Goal: Task Accomplishment & Management: Use online tool/utility

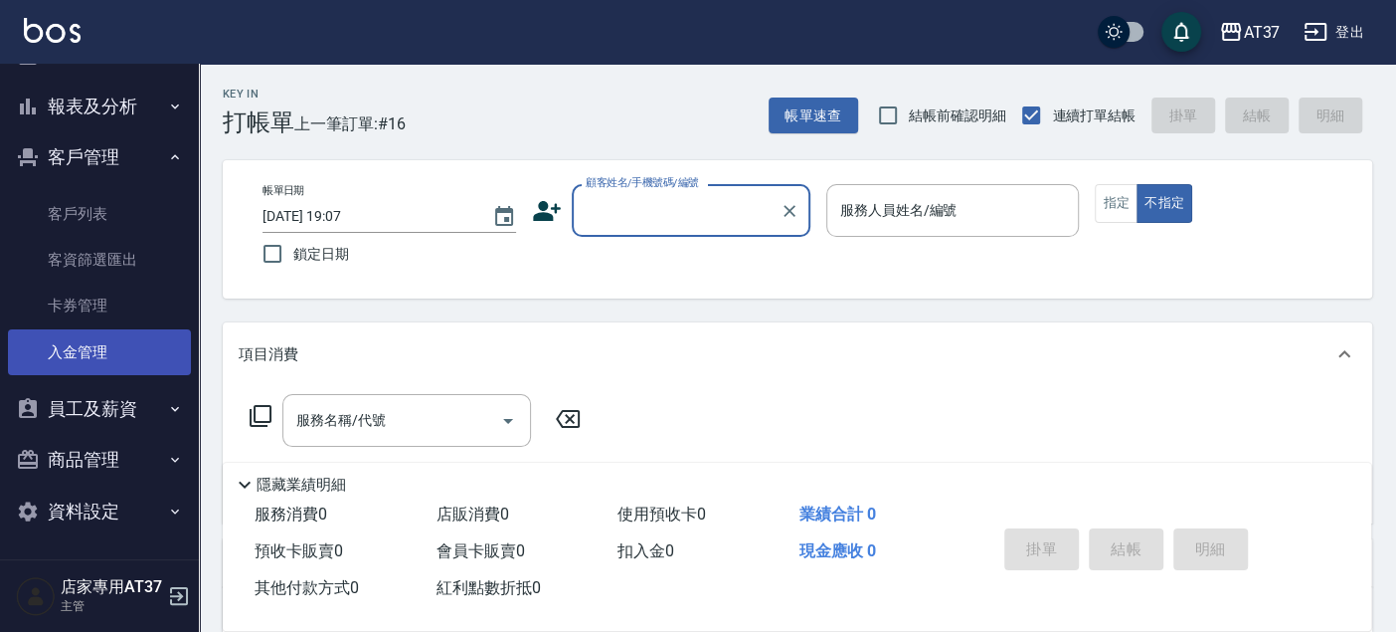
scroll to position [210, 0]
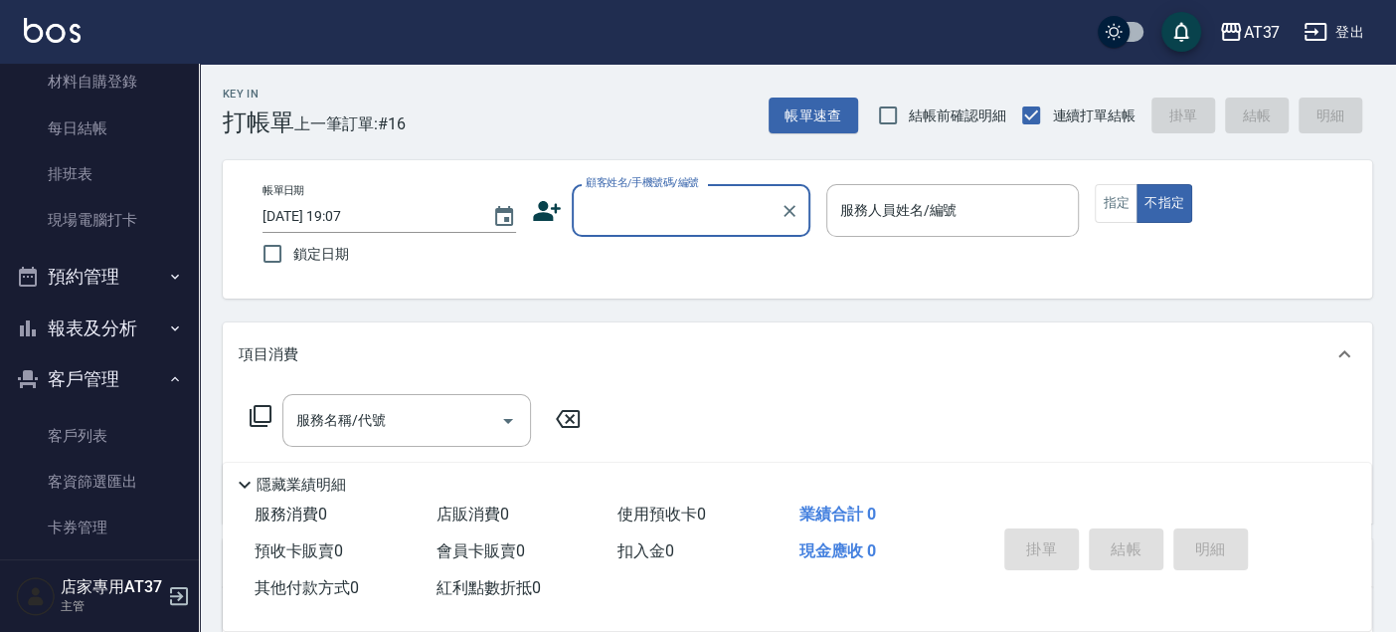
click at [88, 321] on button "報表及分析" at bounding box center [99, 328] width 183 height 52
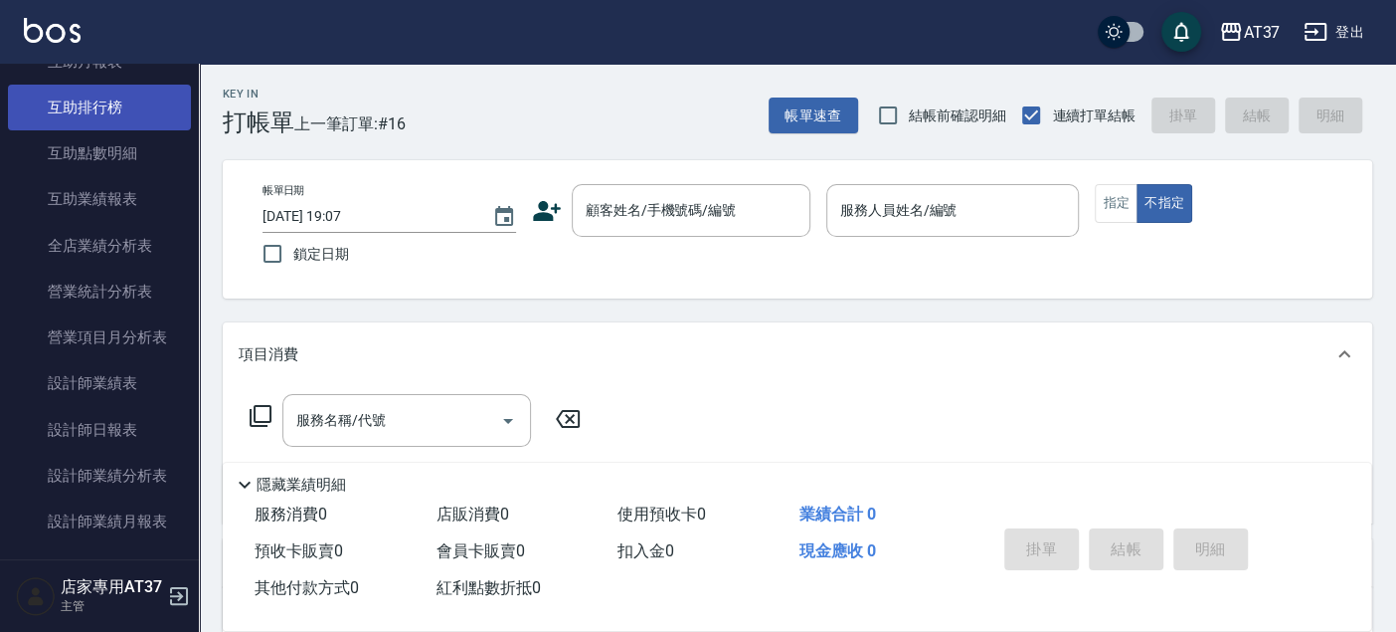
scroll to position [984, 0]
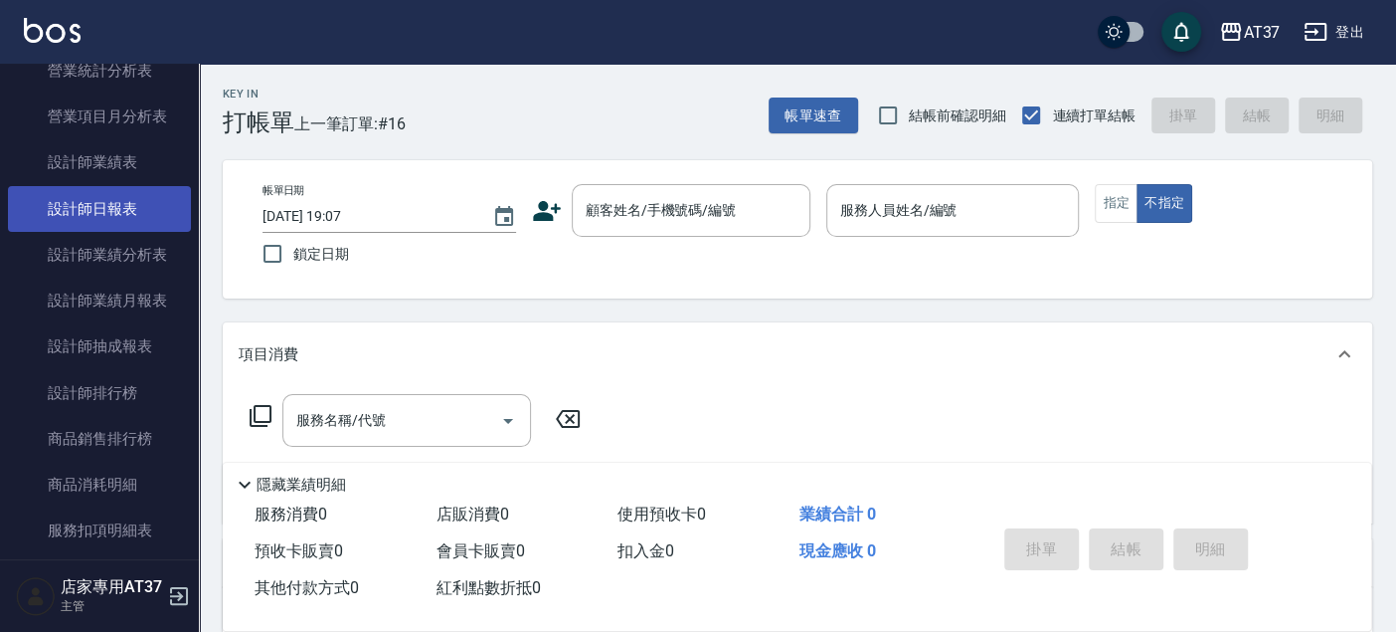
click at [137, 219] on link "設計師日報表" at bounding box center [99, 209] width 183 height 46
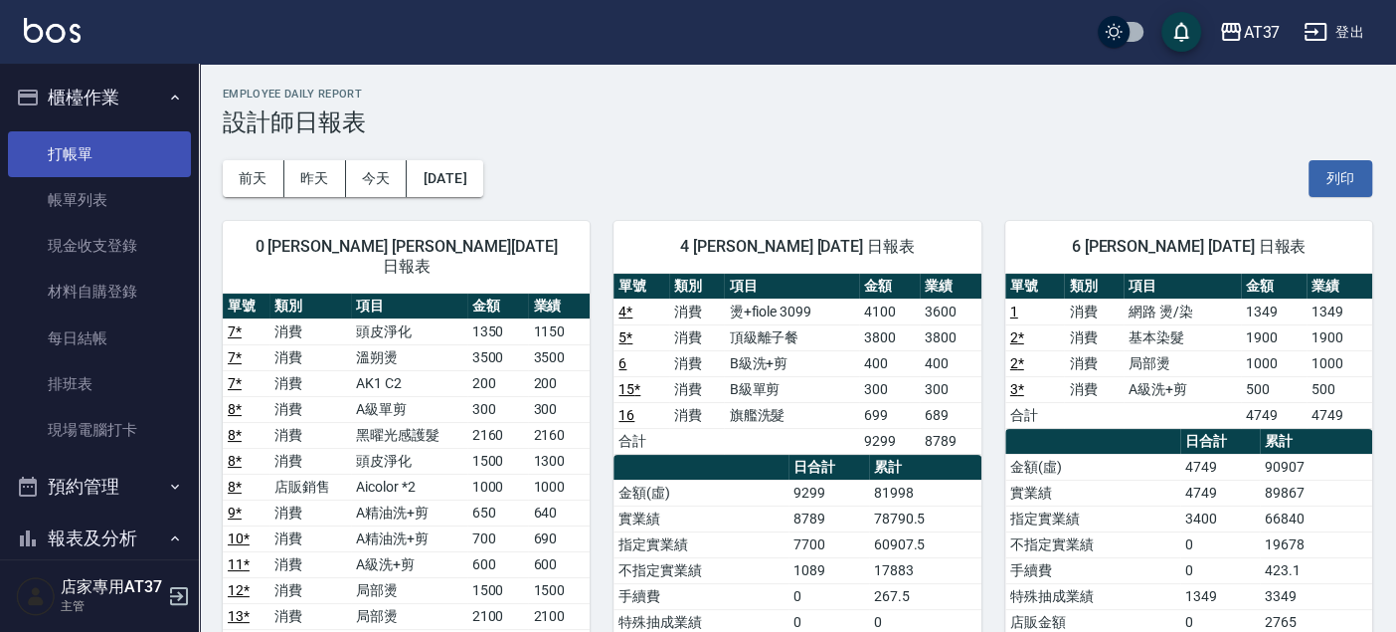
click at [116, 145] on link "打帳單" at bounding box center [99, 154] width 183 height 46
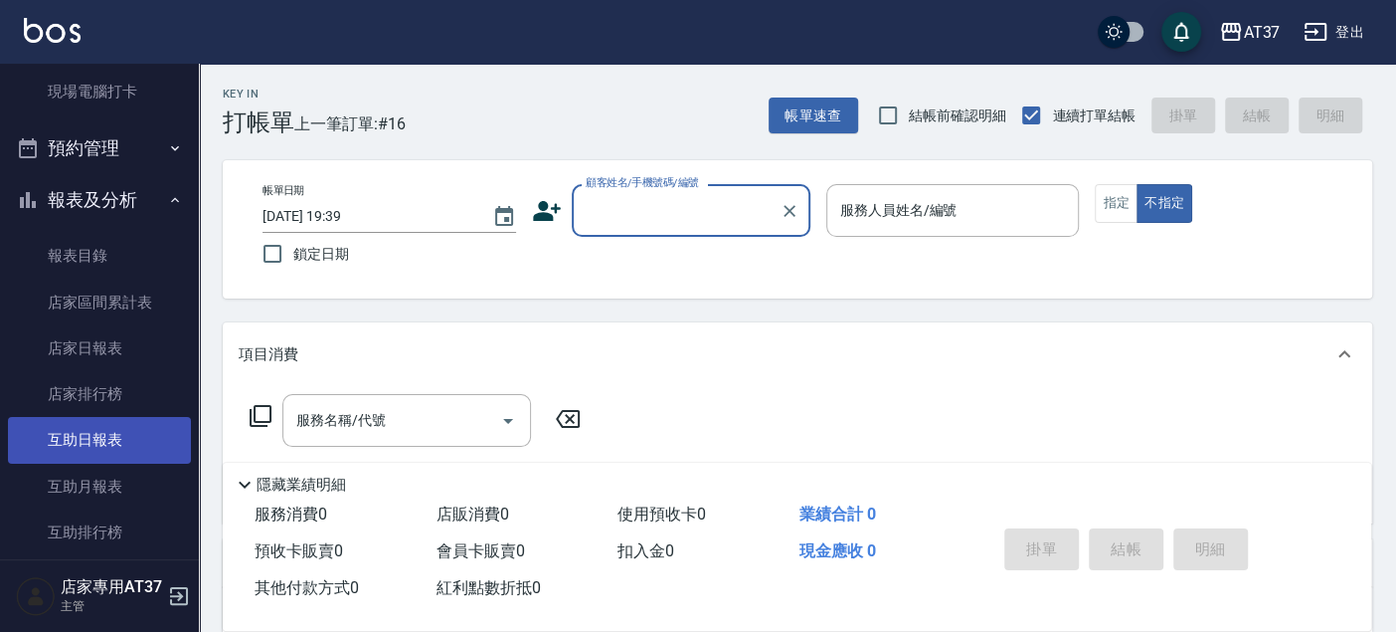
scroll to position [442, 0]
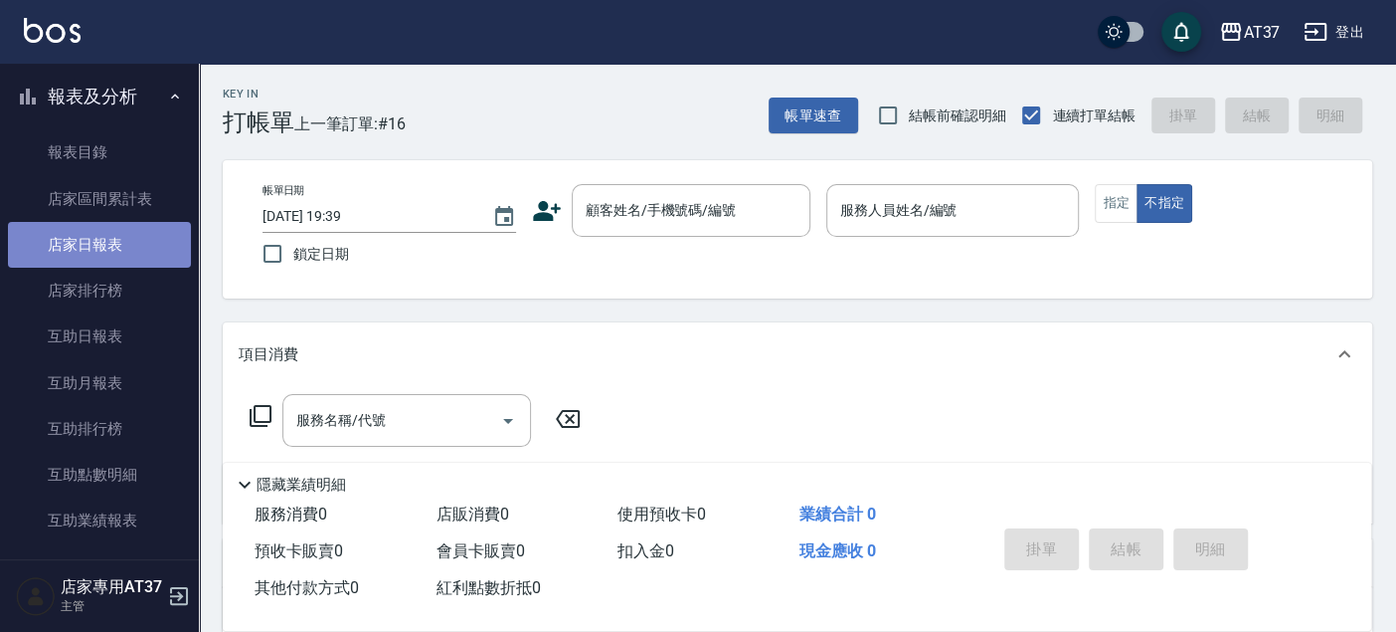
click at [115, 240] on link "店家日報表" at bounding box center [99, 245] width 183 height 46
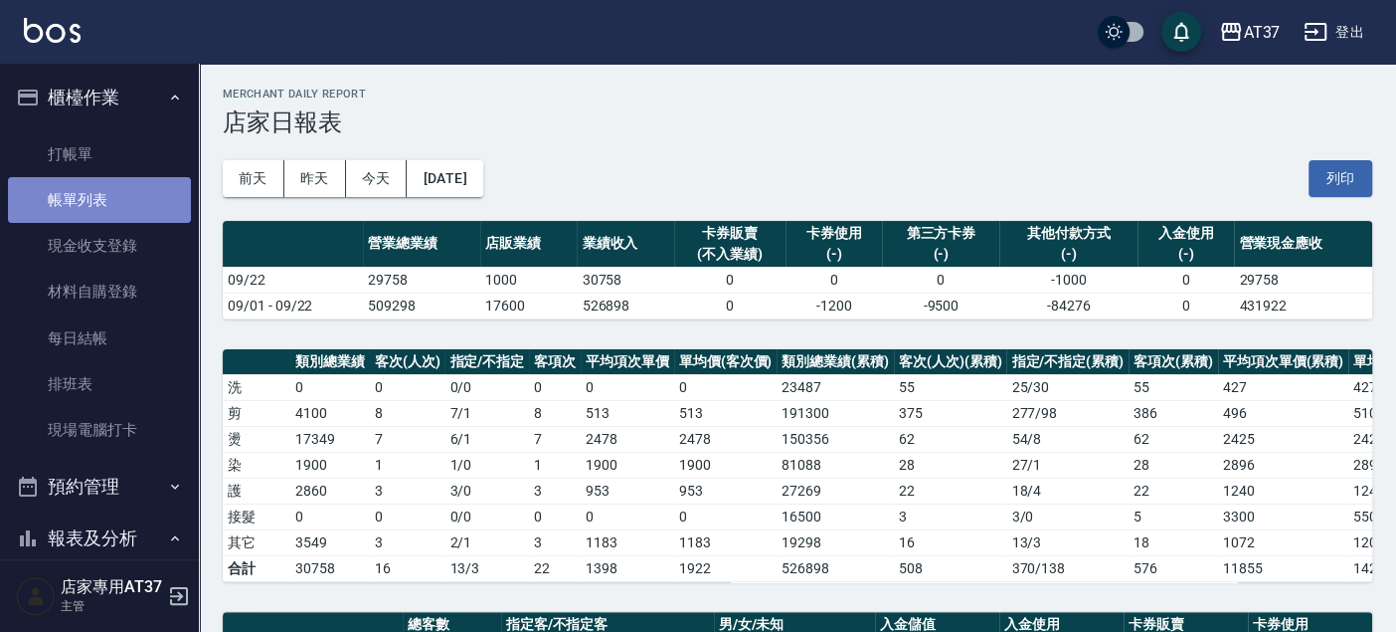
click at [136, 199] on link "帳單列表" at bounding box center [99, 200] width 183 height 46
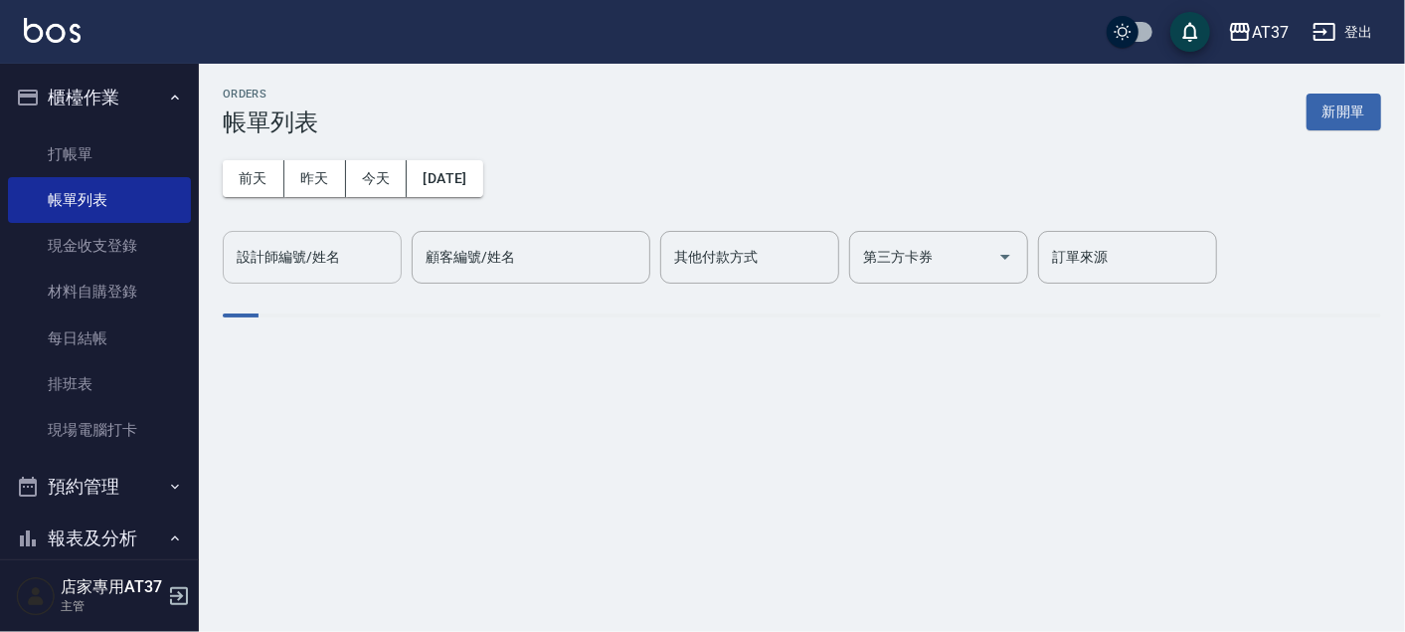
click at [360, 261] on input "設計師編號/姓名" at bounding box center [312, 257] width 161 height 35
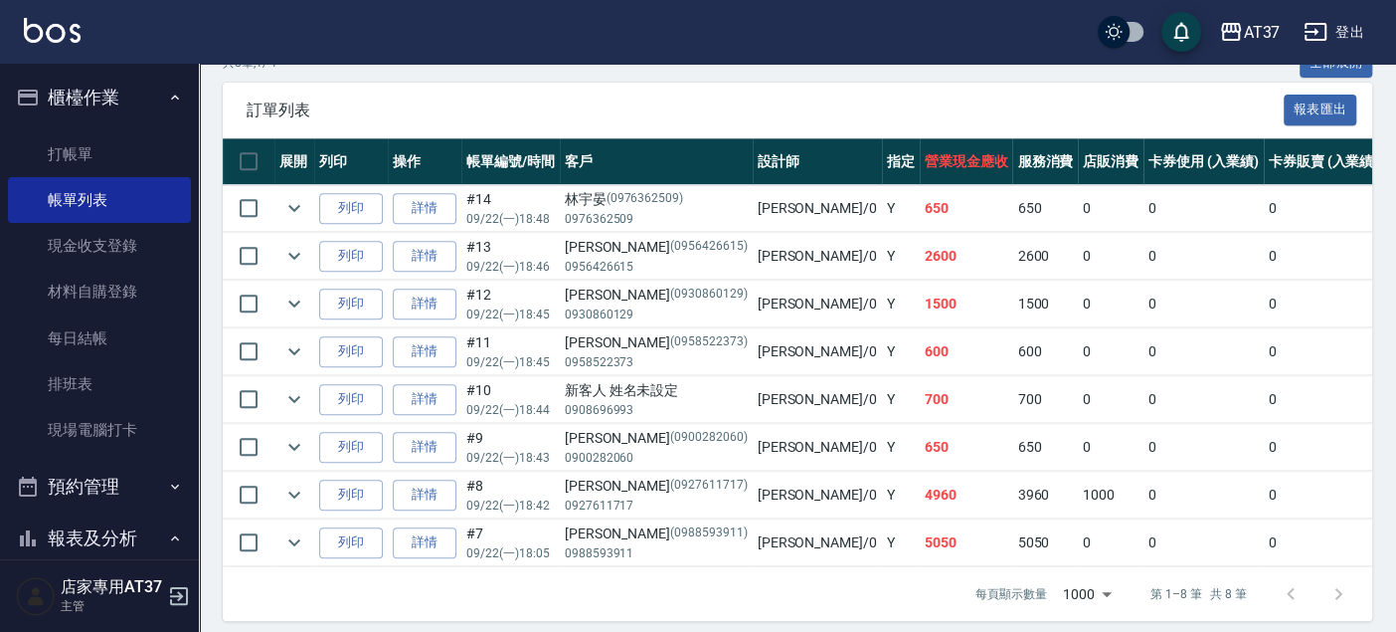
scroll to position [500, 0]
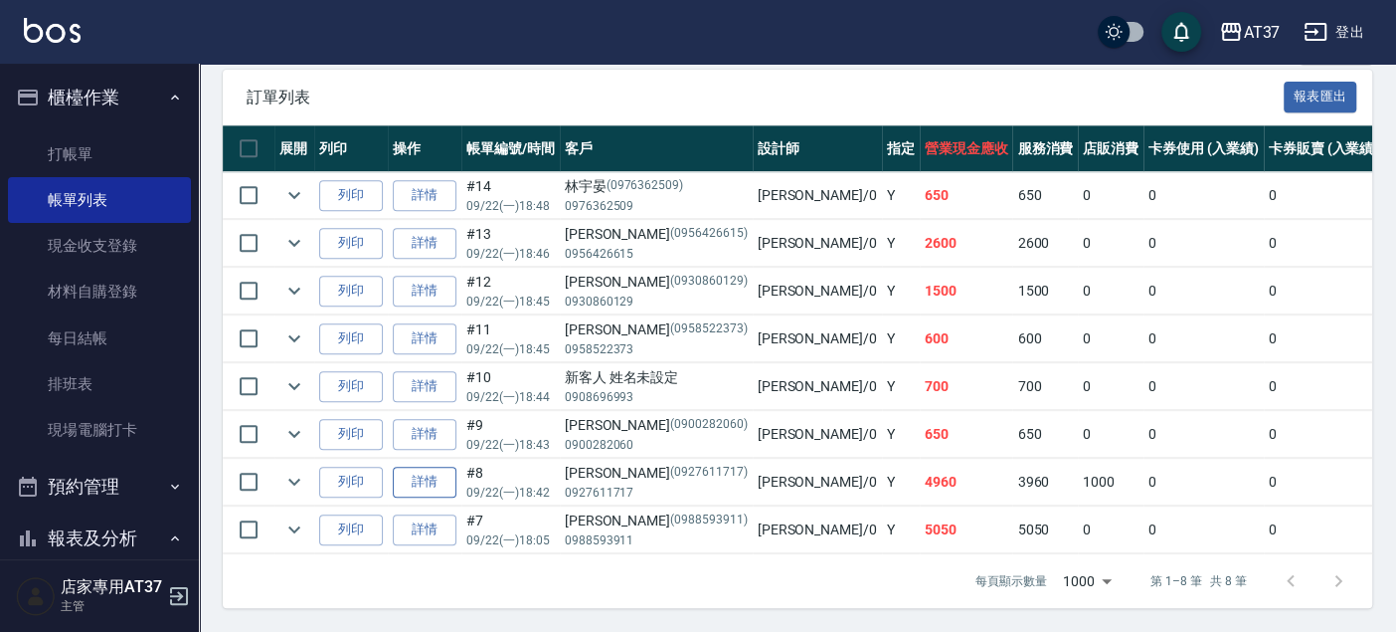
type input "[PERSON_NAME]-0"
click at [397, 466] on link "詳情" at bounding box center [425, 481] width 64 height 31
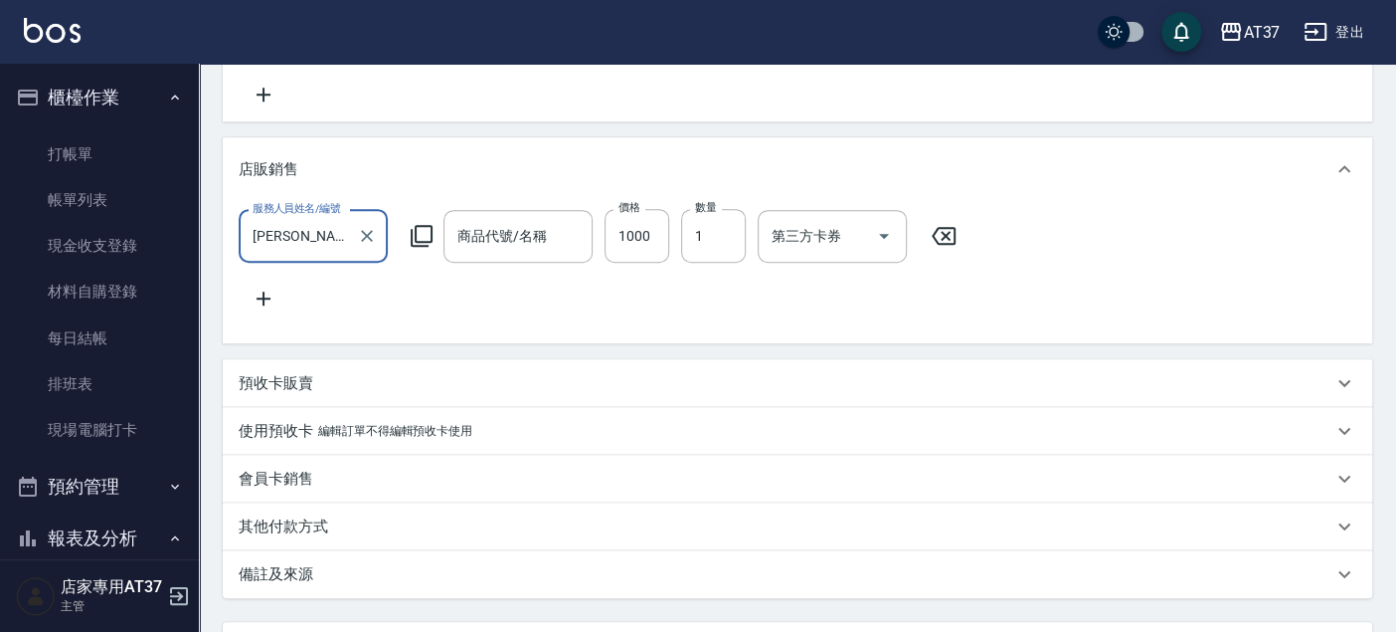
type input "[DATE] 18:42"
type input "[PERSON_NAME]-0"
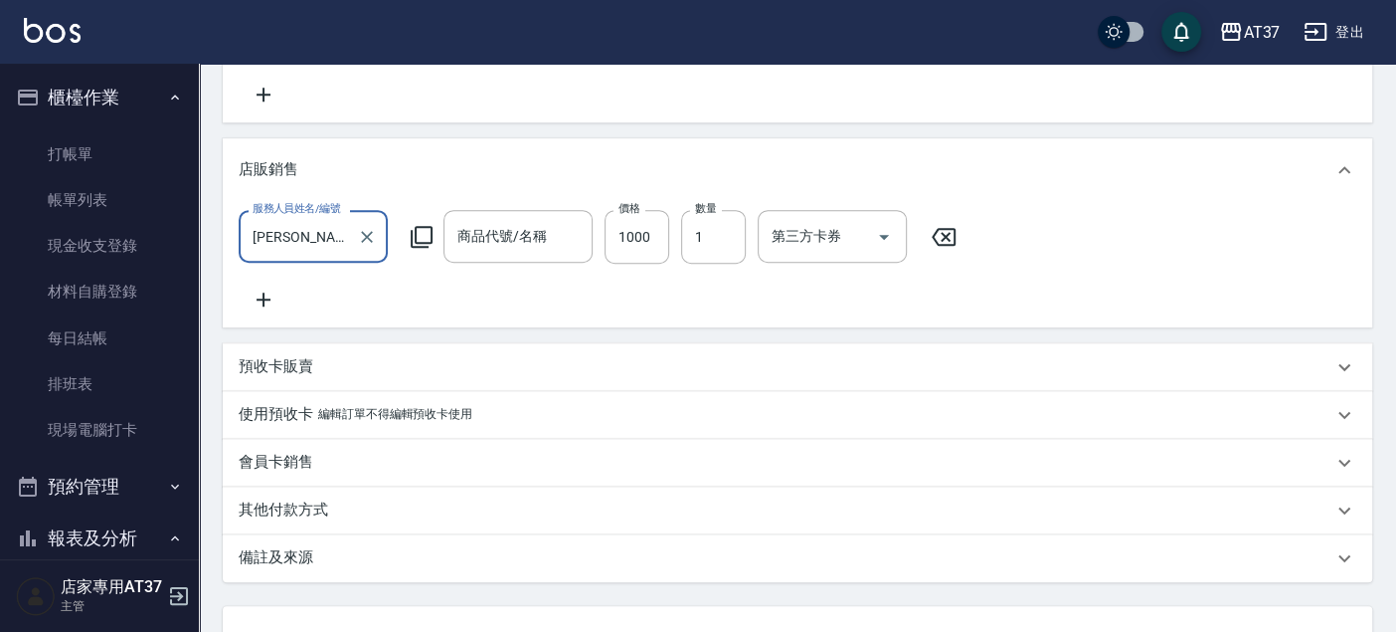
type input "頭皮淨化(601)"
type input "黑曜光感護髮(521)"
type input "A級單剪(202)"
type input "Aicolor *2"
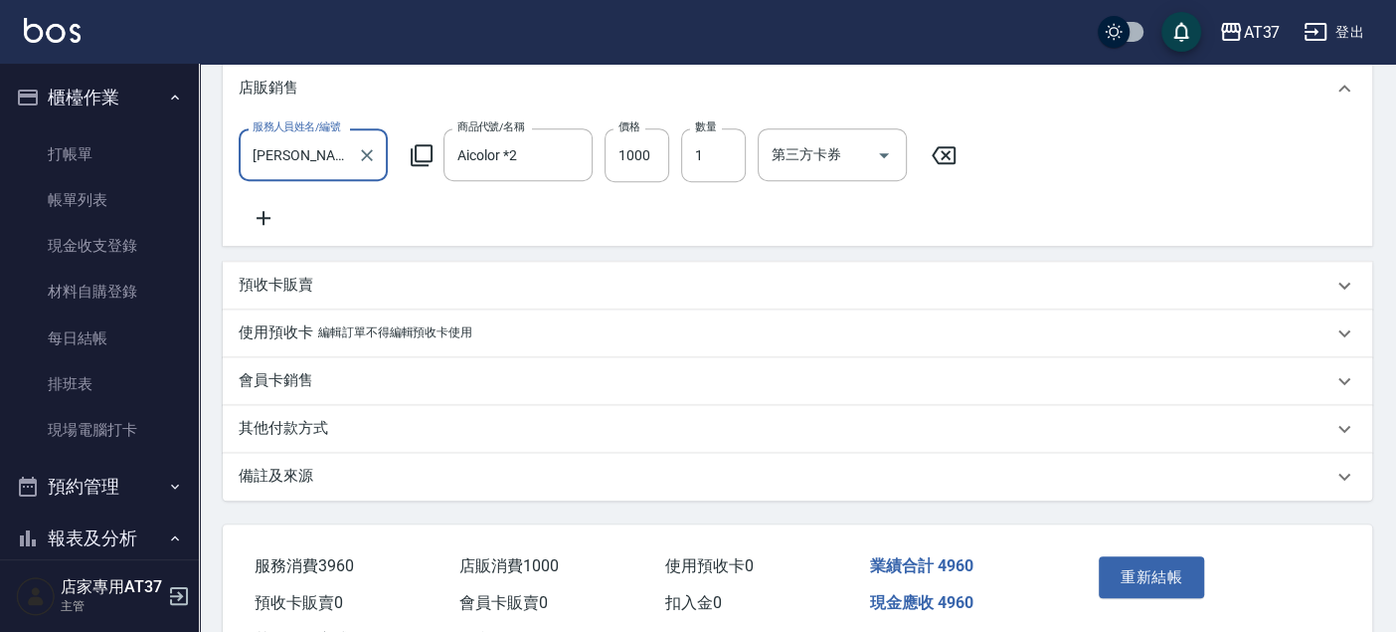
type input "[PERSON_NAME]/0927611717/0927611717"
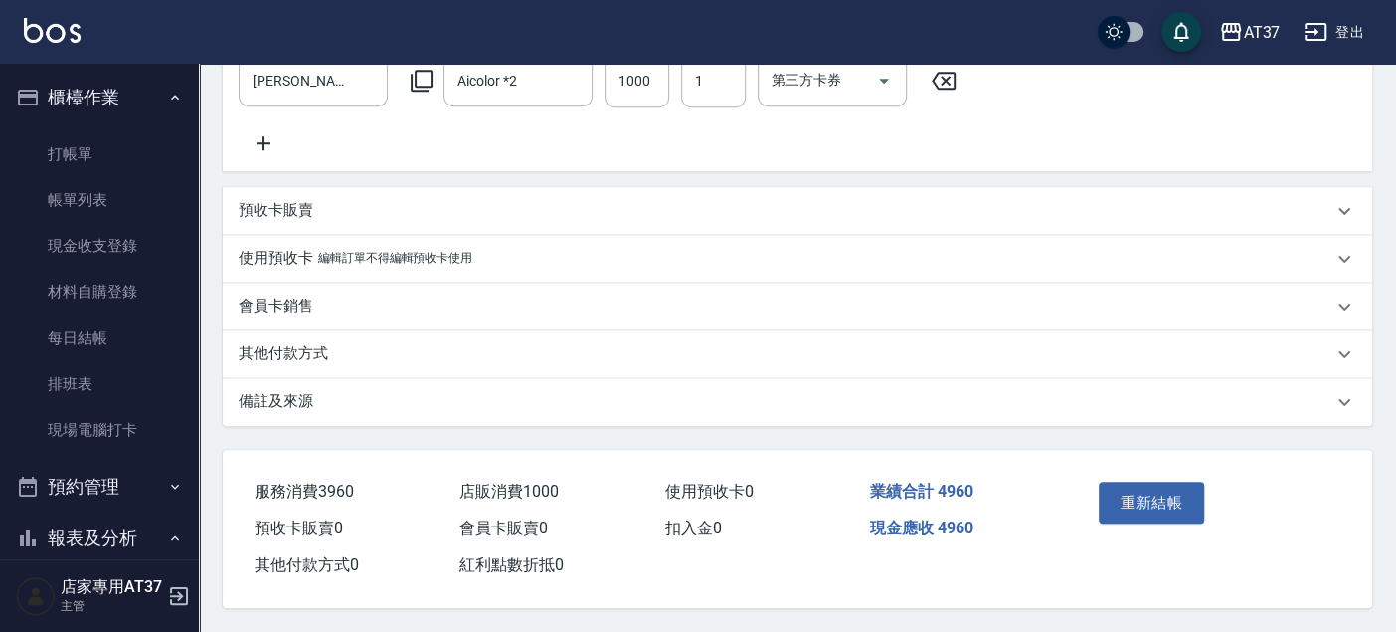
click at [318, 345] on p "其他付款方式" at bounding box center [284, 353] width 90 height 21
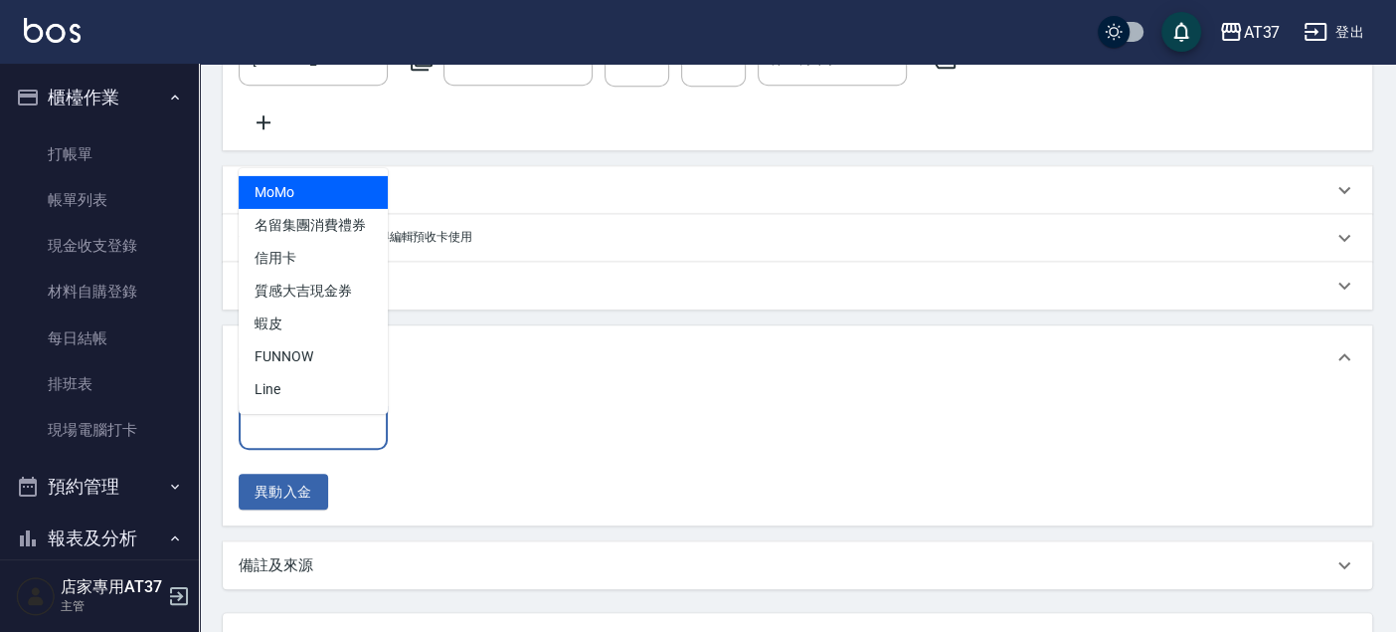
click at [356, 436] on input "其他付款方式" at bounding box center [313, 423] width 131 height 35
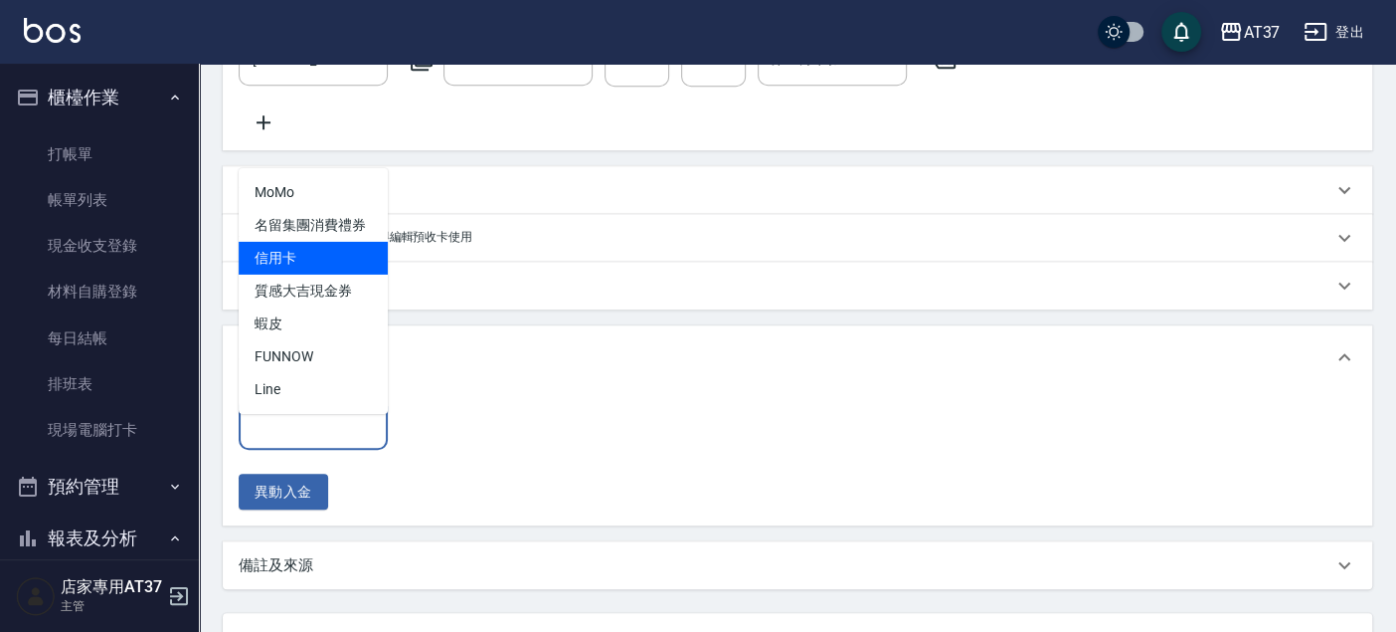
click at [334, 269] on span "信用卡" at bounding box center [313, 258] width 149 height 33
type input "信用卡"
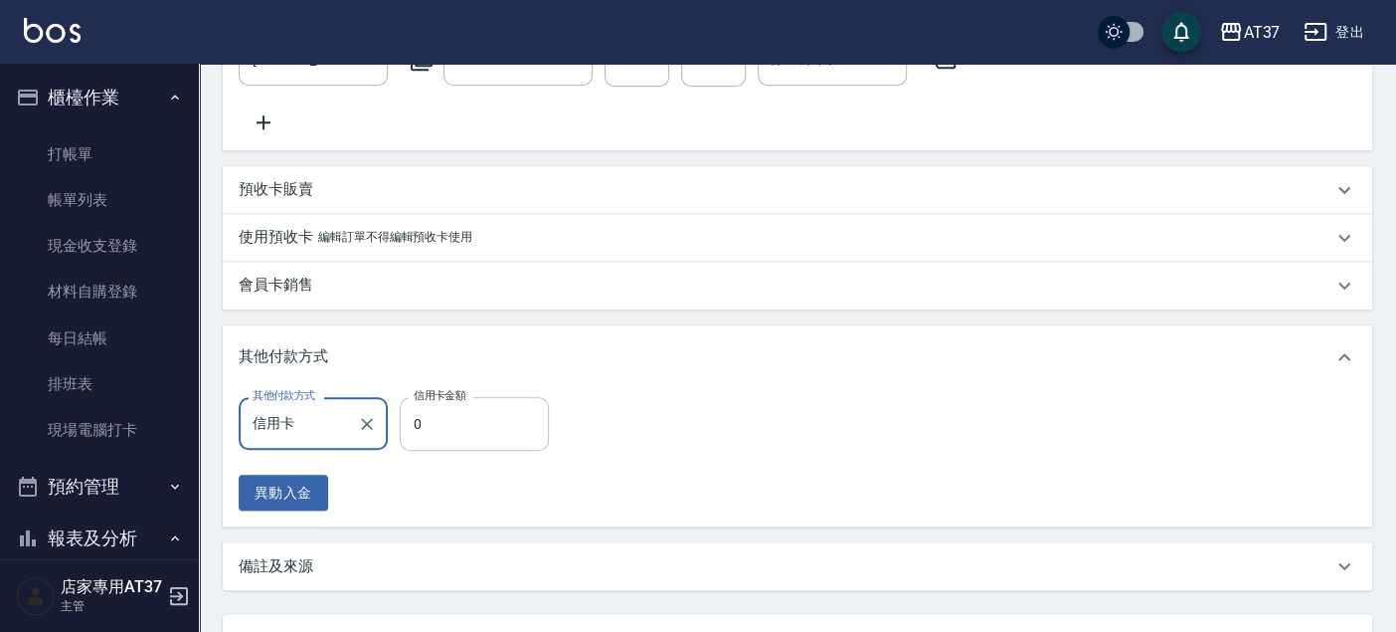
click at [476, 435] on input "0" at bounding box center [474, 424] width 149 height 54
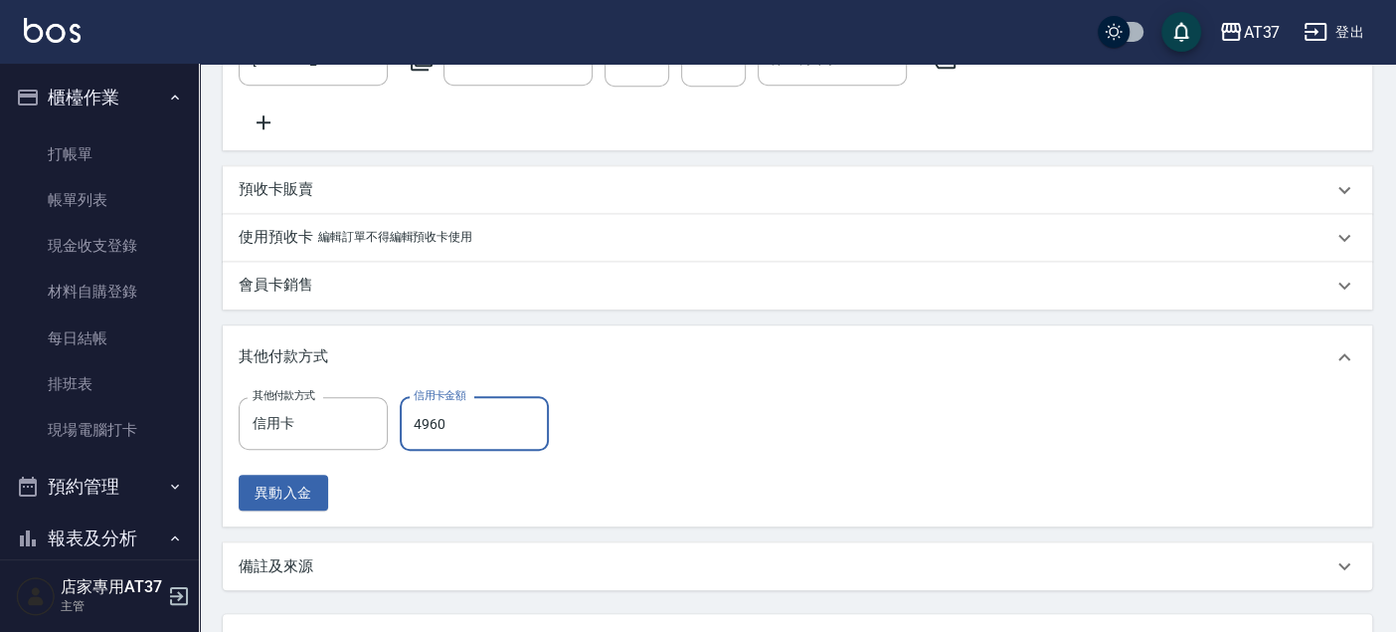
type input "4960"
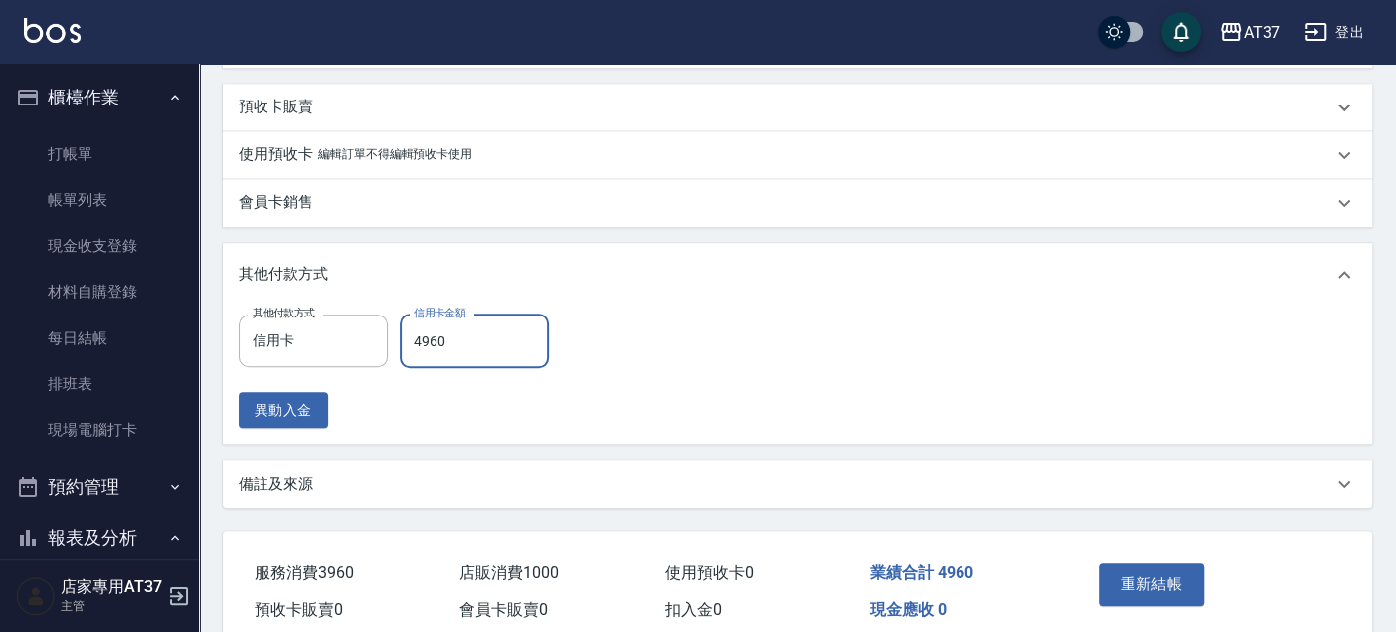
scroll to position [925, 0]
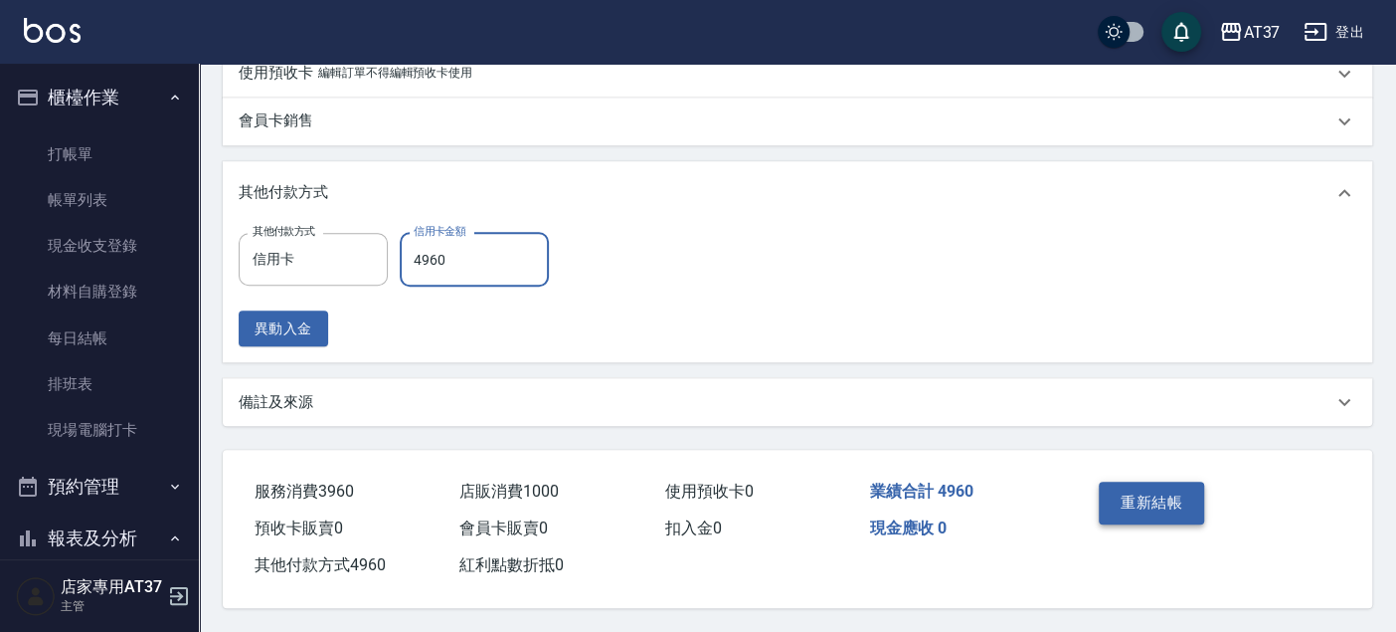
click at [1168, 488] on button "重新結帳" at bounding box center [1151, 502] width 105 height 42
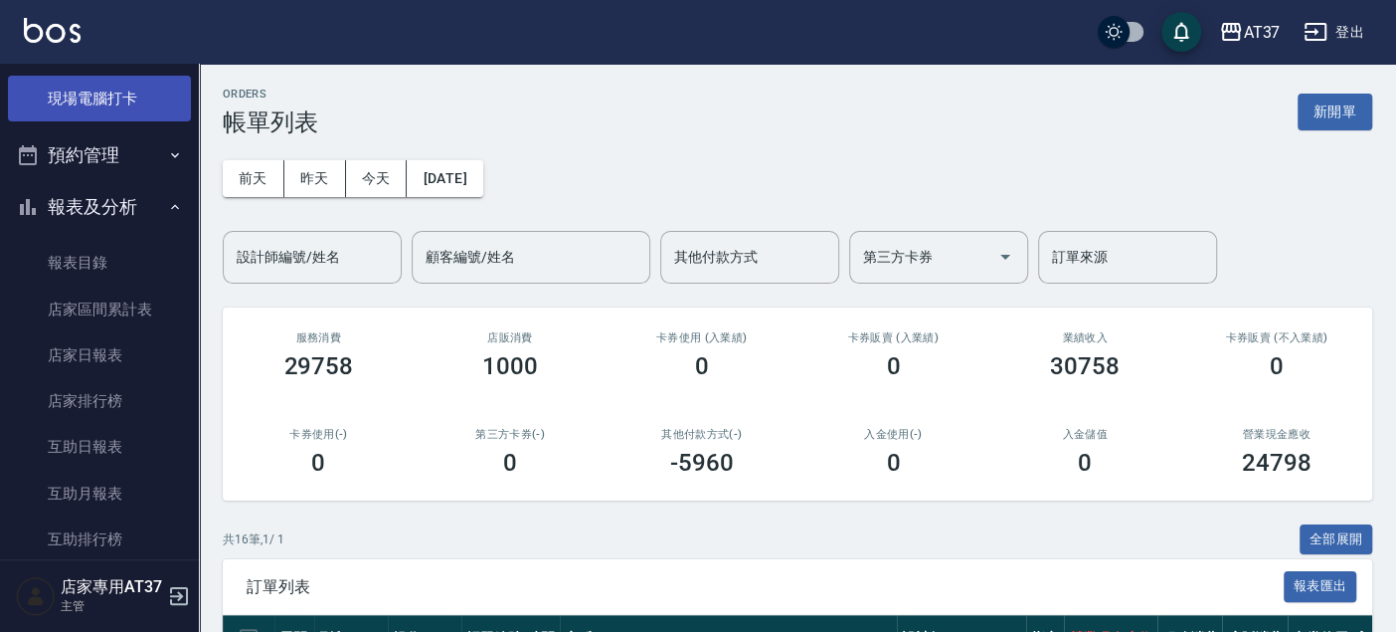
scroll to position [552, 0]
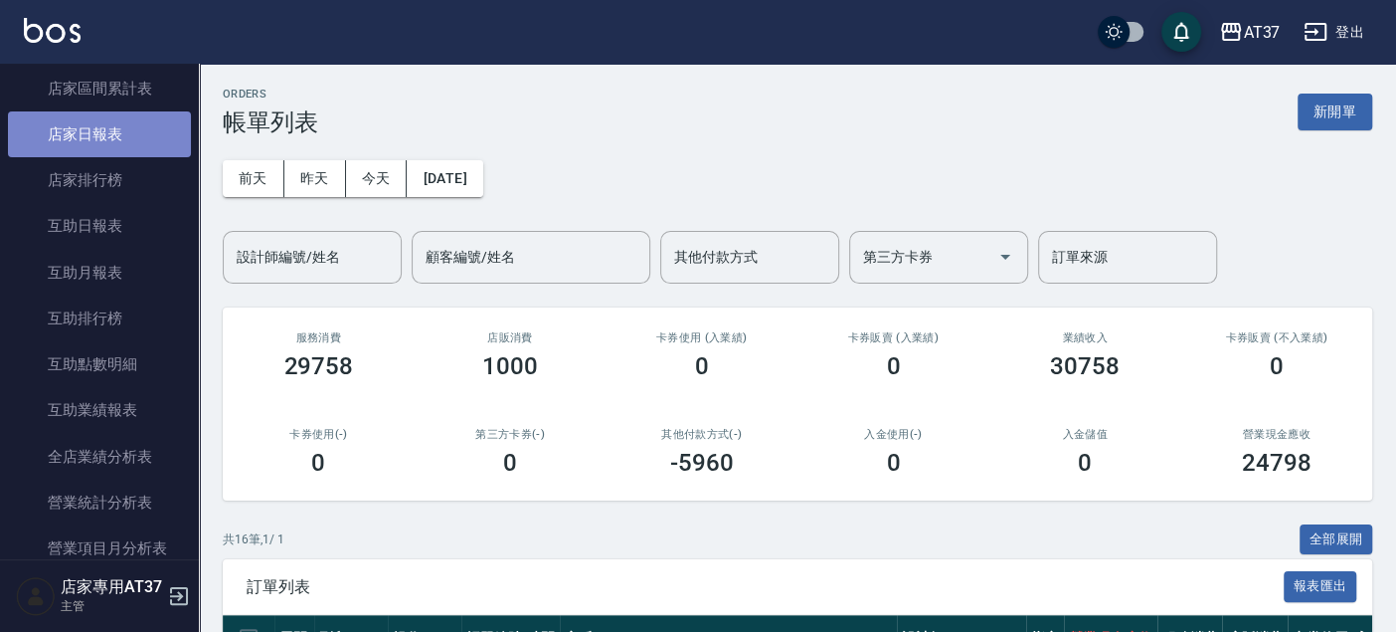
click at [113, 135] on link "店家日報表" at bounding box center [99, 134] width 183 height 46
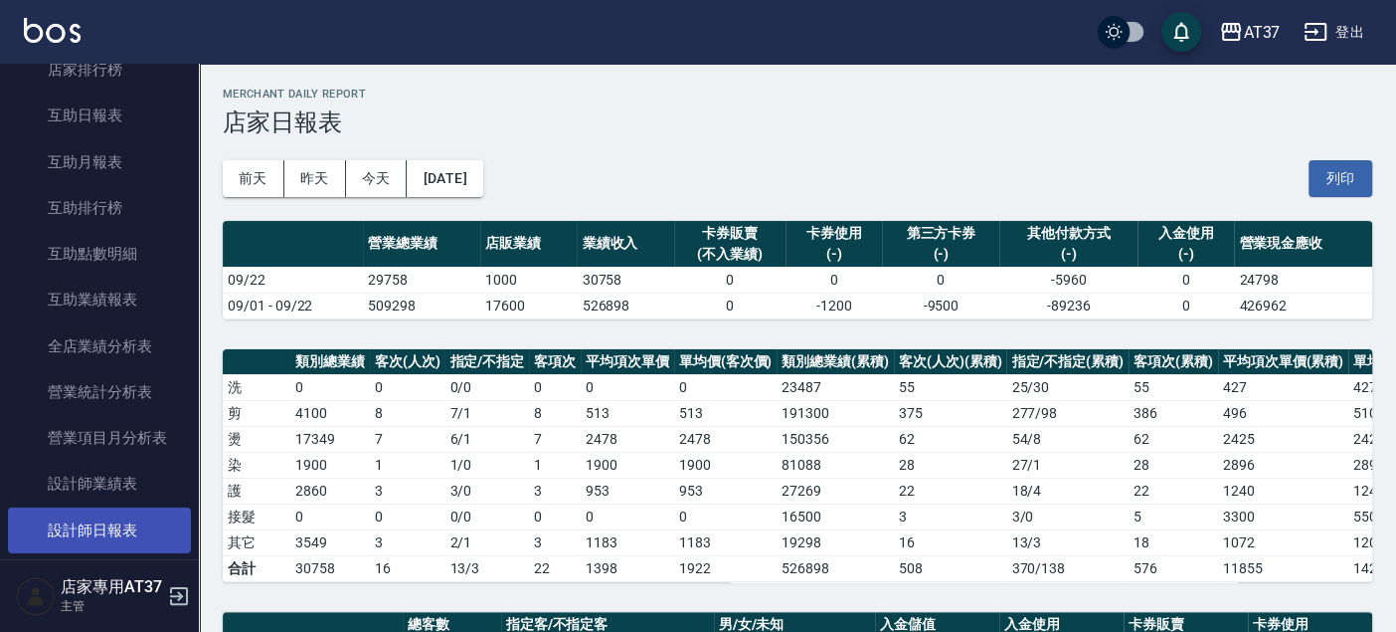
scroll to position [773, 0]
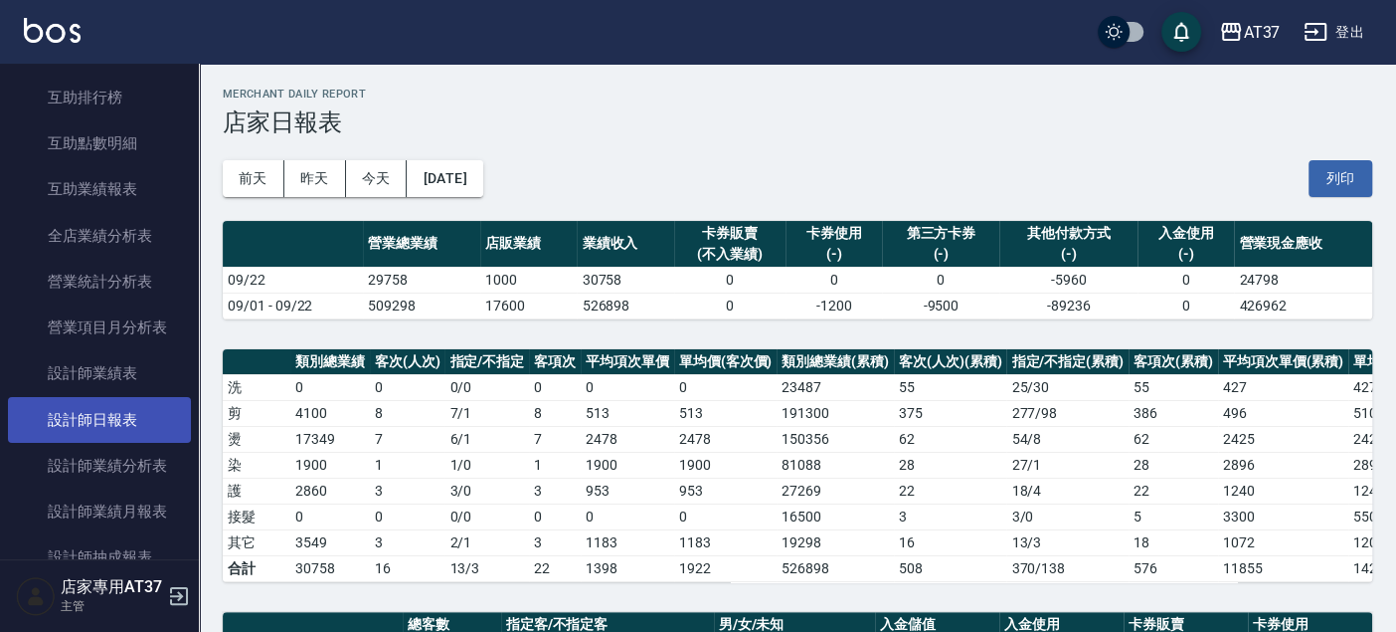
click at [131, 423] on link "設計師日報表" at bounding box center [99, 420] width 183 height 46
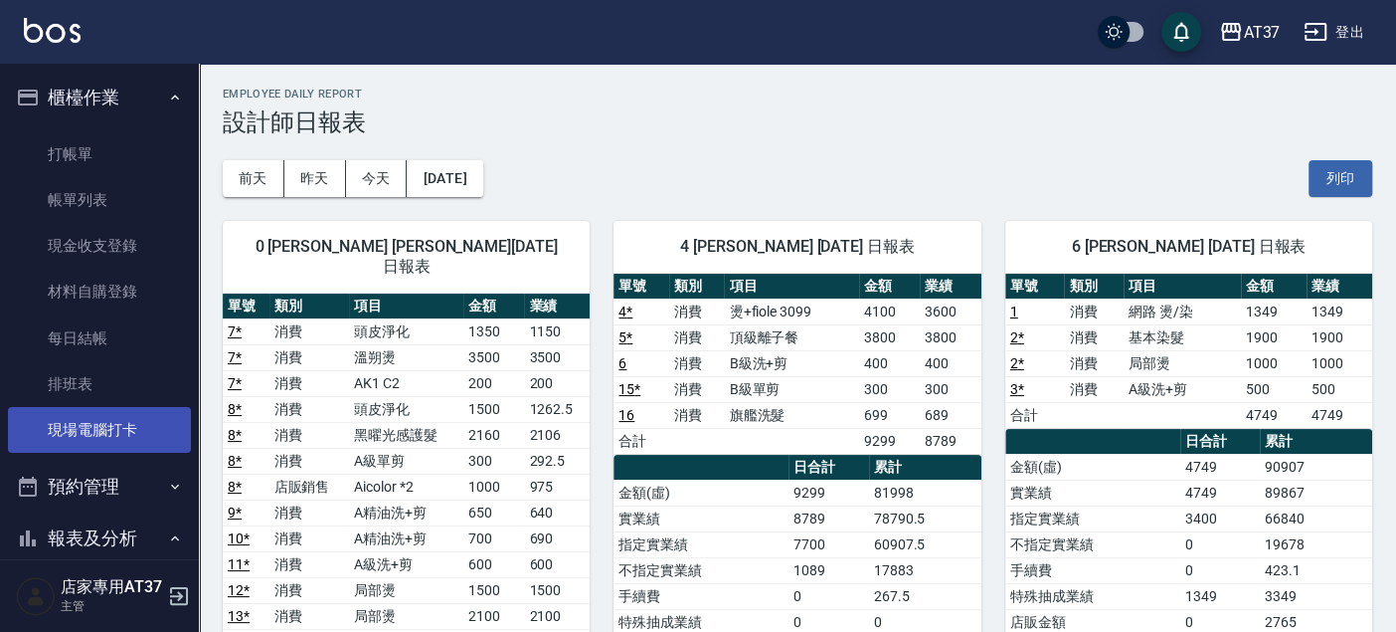
click at [139, 420] on link "現場電腦打卡" at bounding box center [99, 430] width 183 height 46
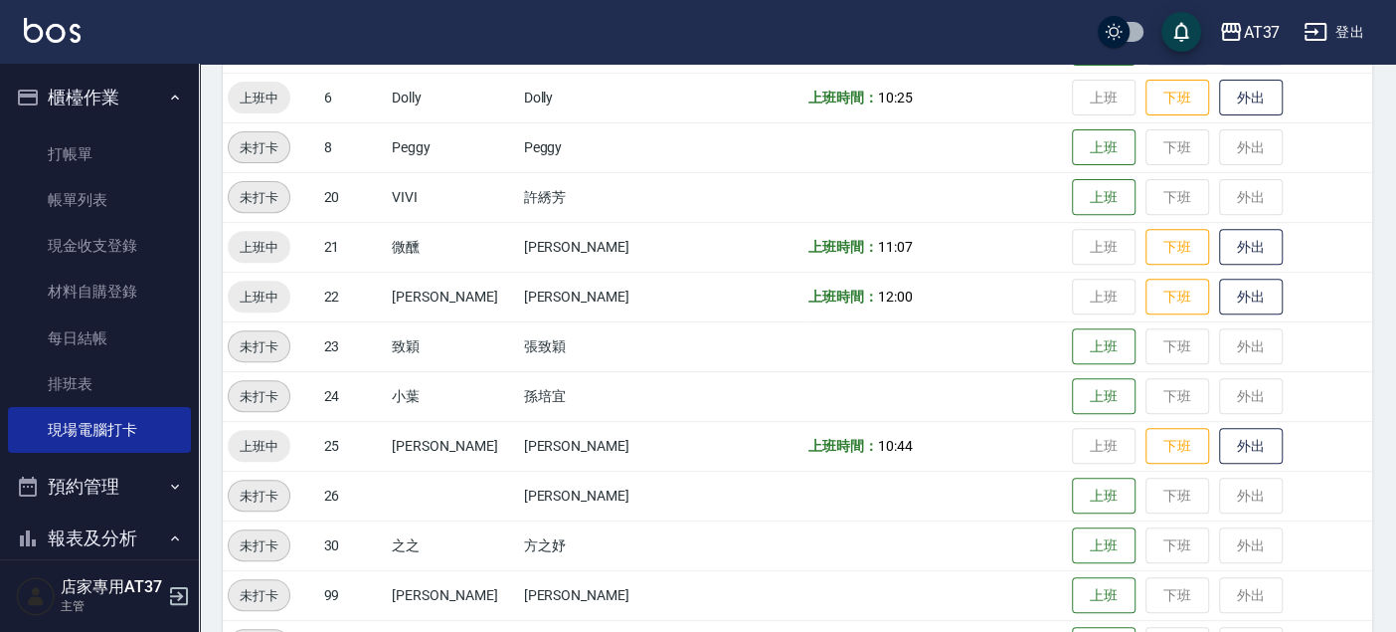
scroll to position [442, 0]
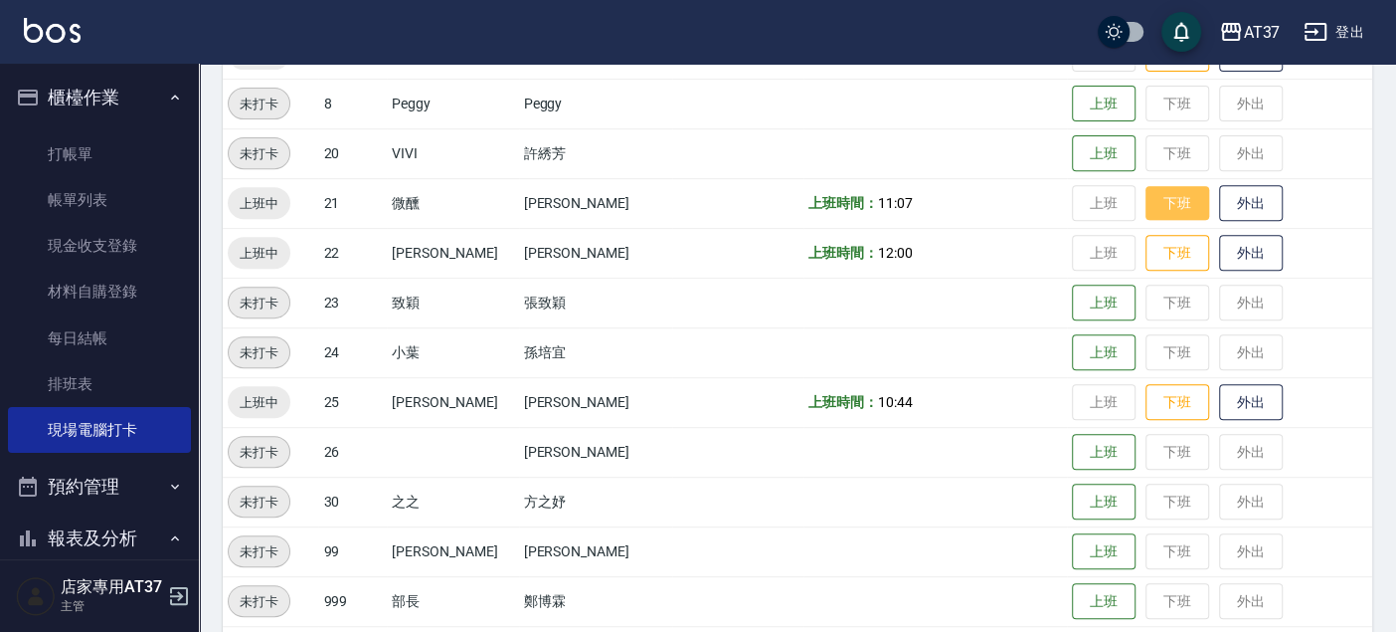
click at [1176, 193] on button "下班" at bounding box center [1178, 203] width 64 height 35
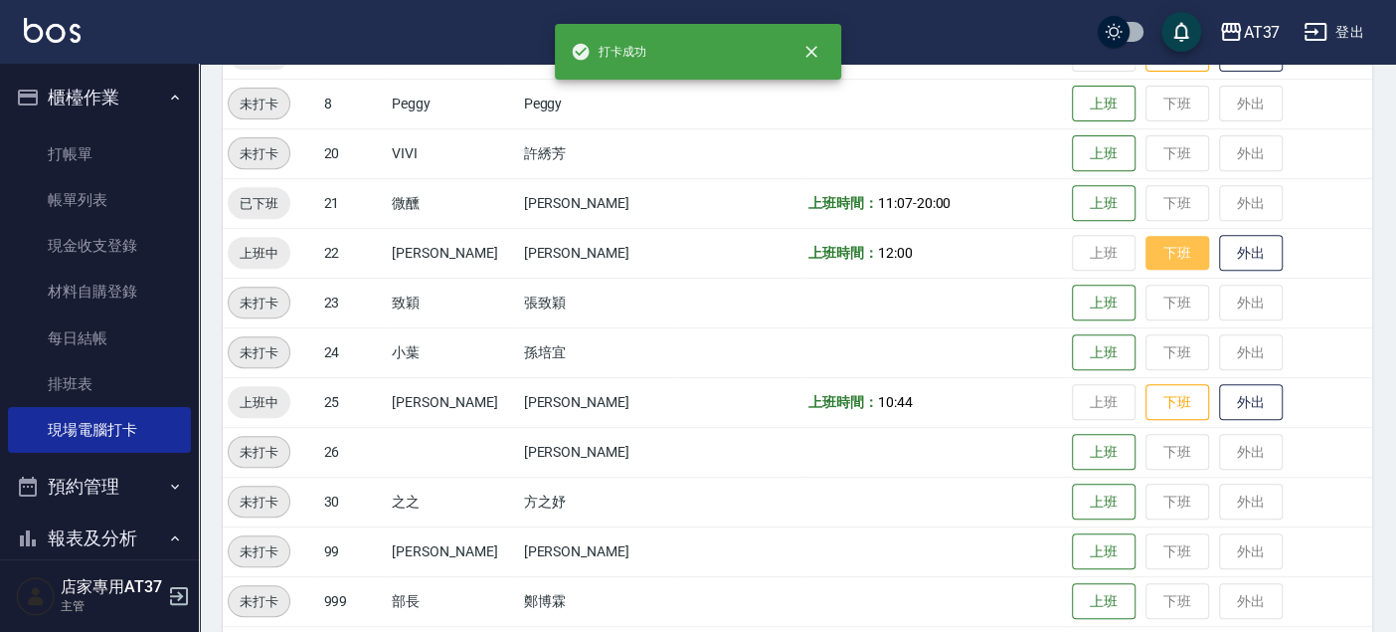
click at [1165, 262] on button "下班" at bounding box center [1178, 253] width 64 height 35
